Goal: Task Accomplishment & Management: Manage account settings

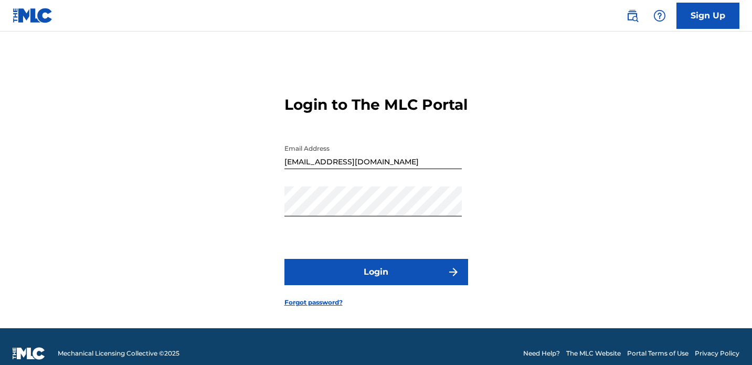
click at [382, 285] on button "Login" at bounding box center [376, 272] width 184 height 26
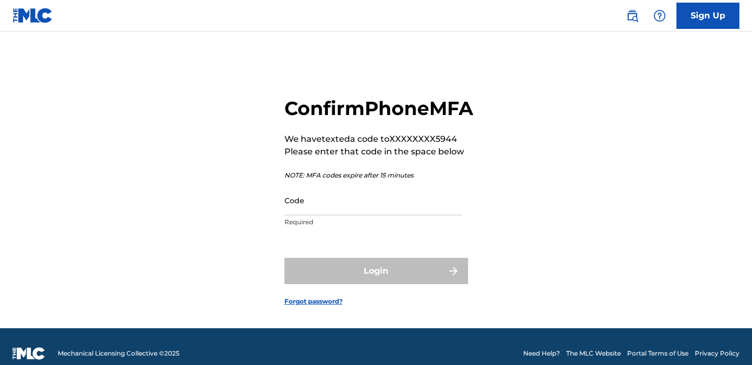
click at [335, 215] on input "Code" at bounding box center [372, 200] width 177 height 30
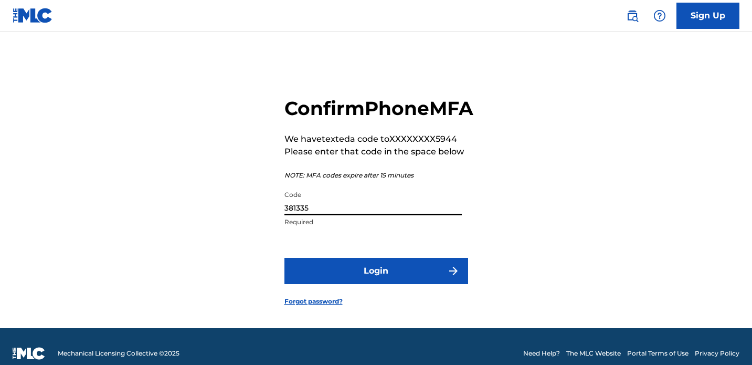
type input "381335"
click at [372, 280] on button "Login" at bounding box center [376, 271] width 184 height 26
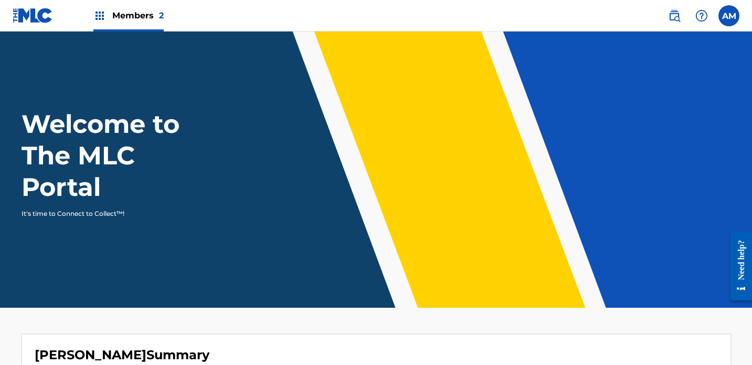
click at [106, 15] on div "Members 2" at bounding box center [128, 15] width 70 height 31
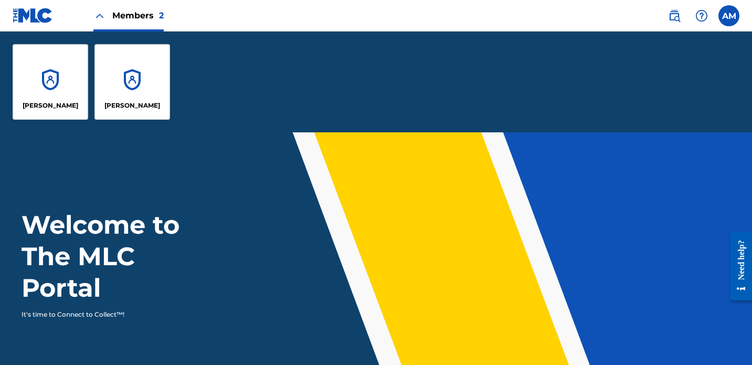
click at [148, 96] on div "[PERSON_NAME]" at bounding box center [132, 82] width 76 height 76
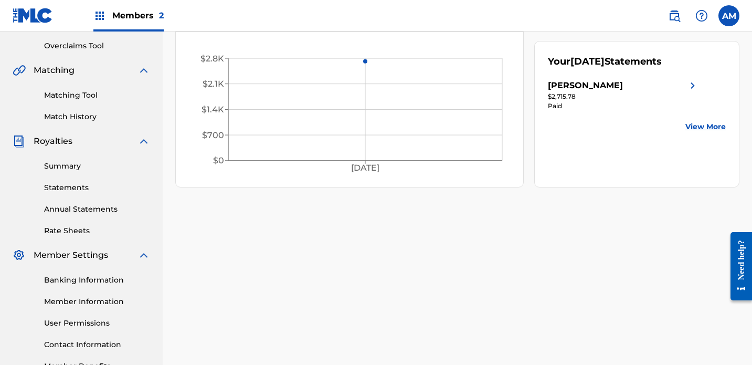
scroll to position [219, 0]
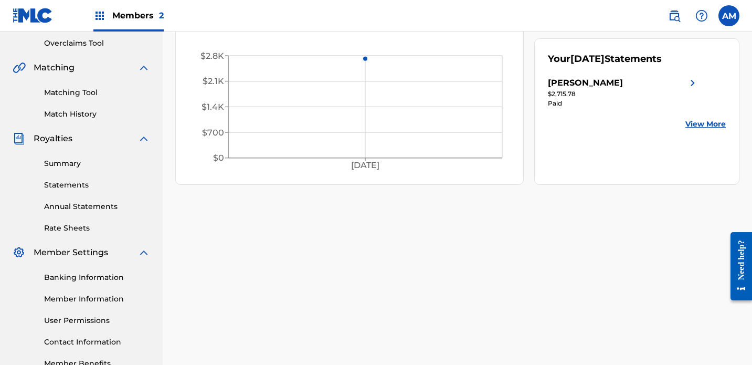
click at [73, 188] on link "Statements" at bounding box center [97, 184] width 106 height 11
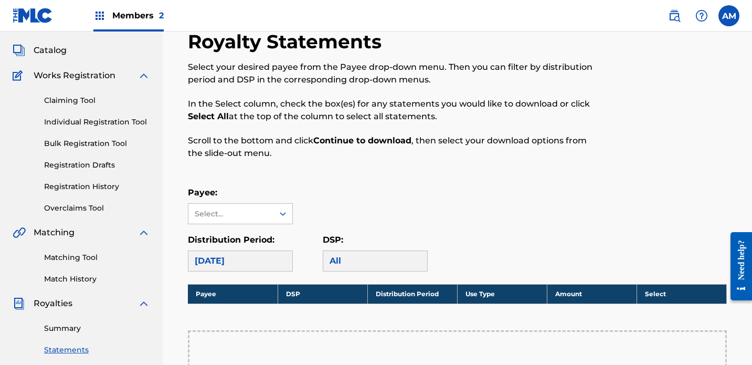
scroll to position [67, 0]
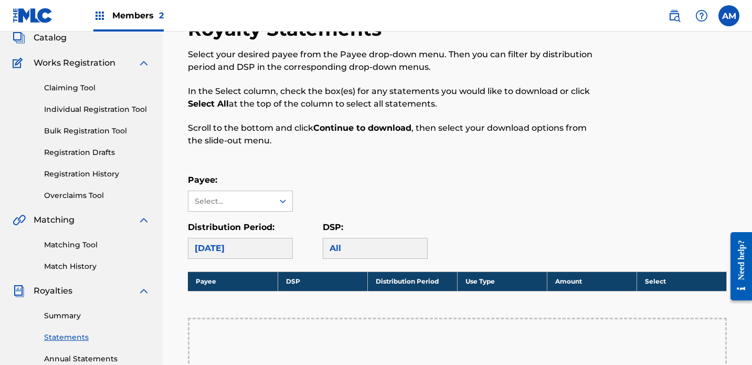
click at [62, 317] on link "Summary" at bounding box center [97, 315] width 106 height 11
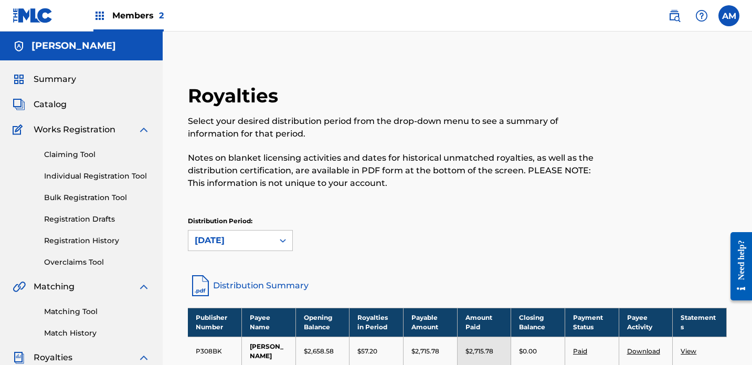
scroll to position [286, 0]
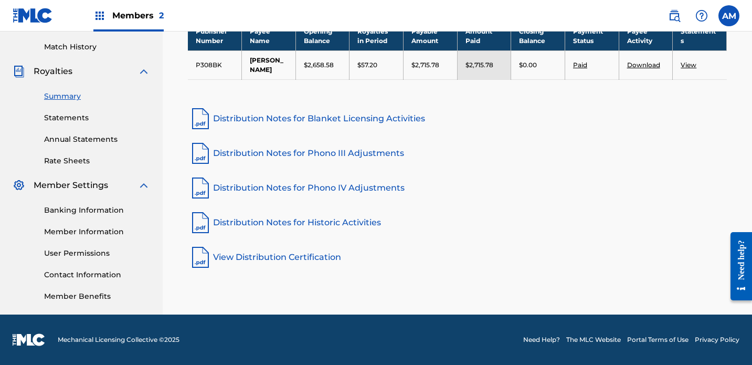
click at [92, 210] on link "Banking Information" at bounding box center [97, 210] width 106 height 11
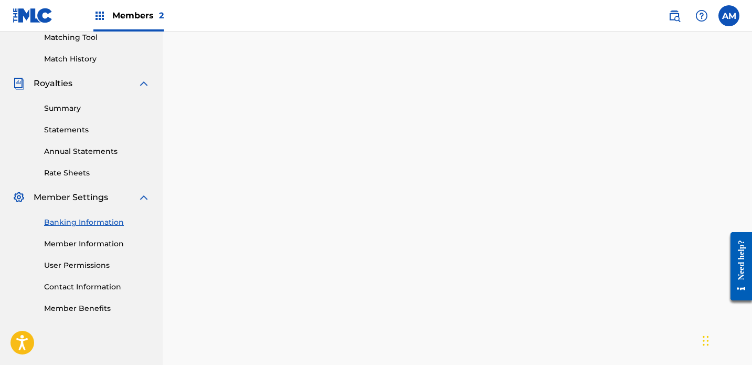
scroll to position [312, 0]
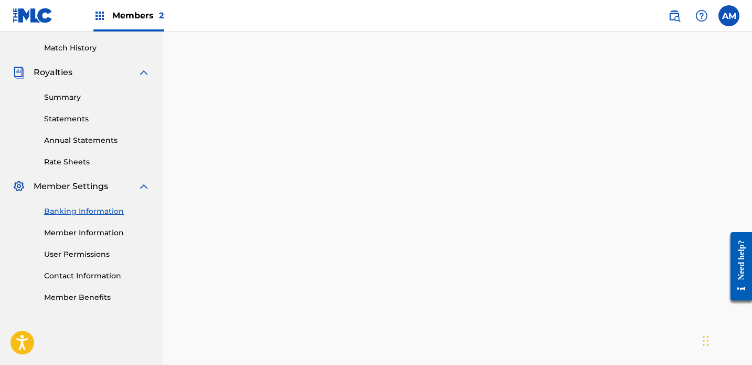
click at [67, 92] on link "Summary" at bounding box center [97, 97] width 106 height 11
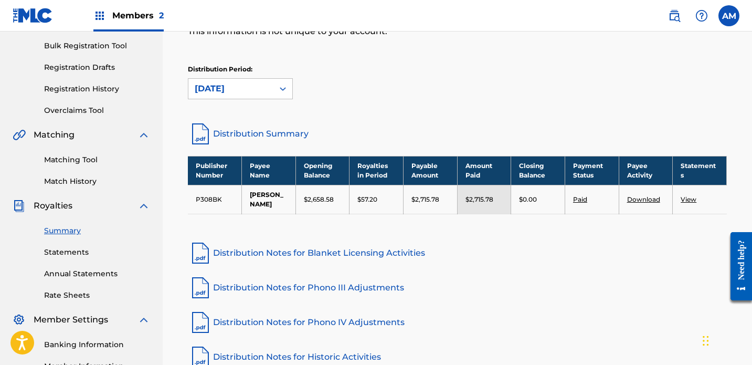
scroll to position [179, 0]
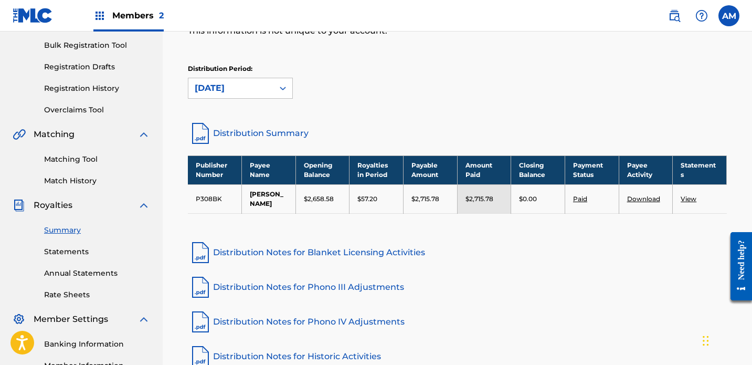
click at [649, 195] on link "Download" at bounding box center [643, 199] width 33 height 8
